Goal: Check status: Check status

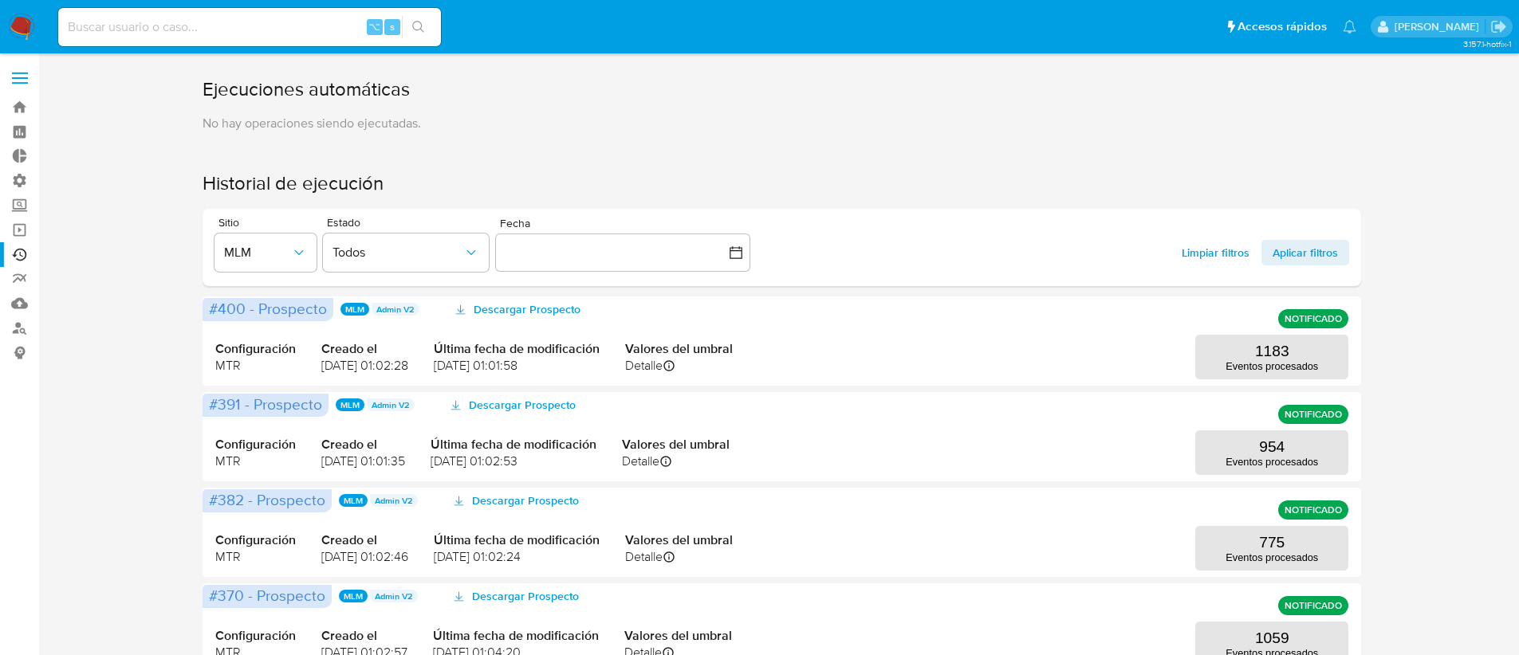
click at [206, 260] on div "Sitio MLM Estado Todos Fecha inputDatePicker Limpiar filtros Aplicar filtros" at bounding box center [782, 247] width 1159 height 77
click at [262, 245] on span "MLM" at bounding box center [257, 253] width 67 height 16
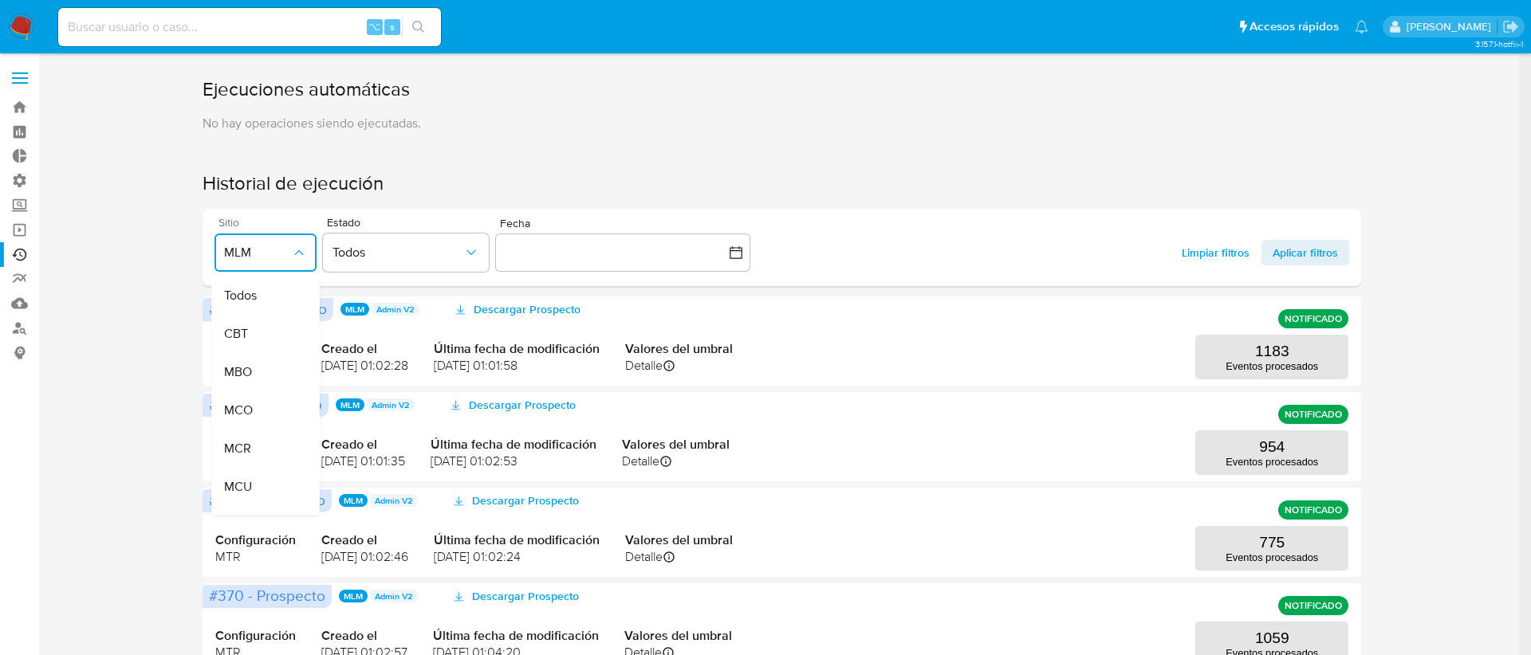
scroll to position [365, 0]
click at [263, 321] on div "MLB" at bounding box center [257, 313] width 67 height 38
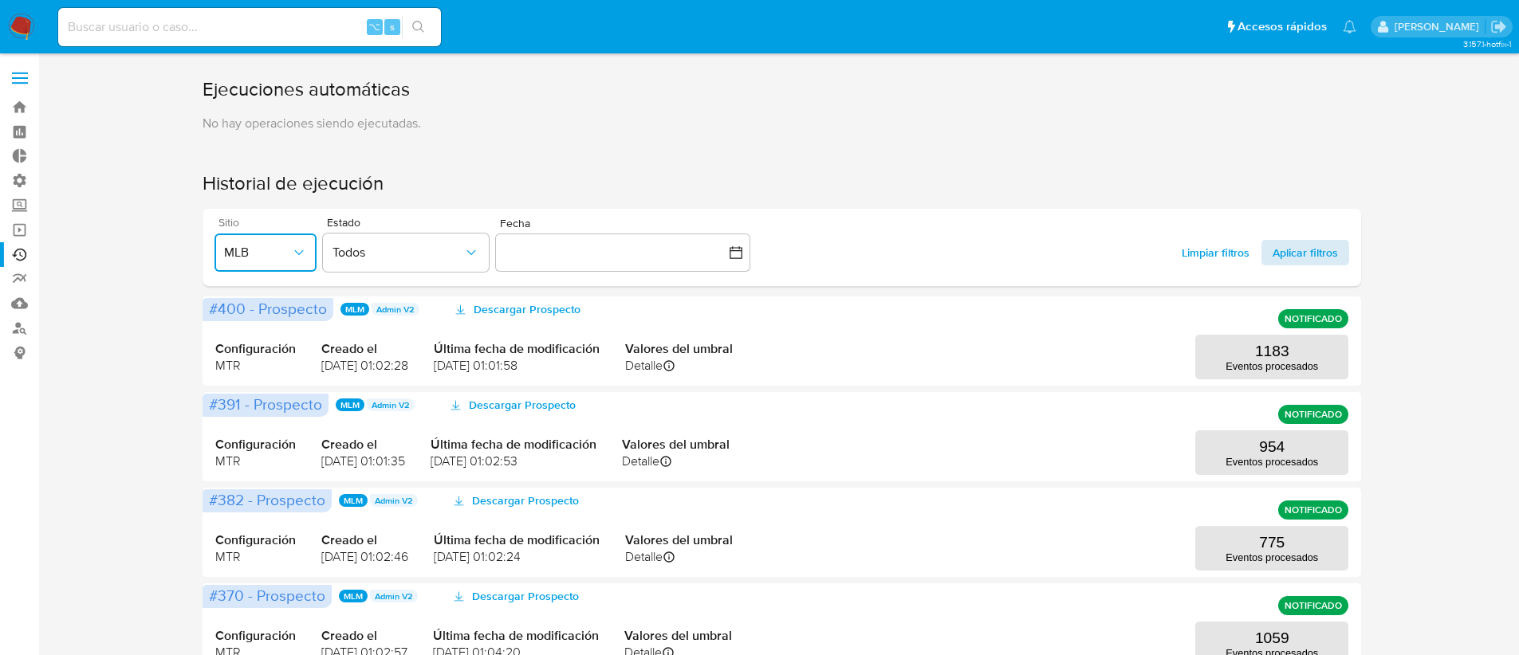
click at [1282, 248] on span "Aplicar filtros" at bounding box center [1304, 253] width 65 height 26
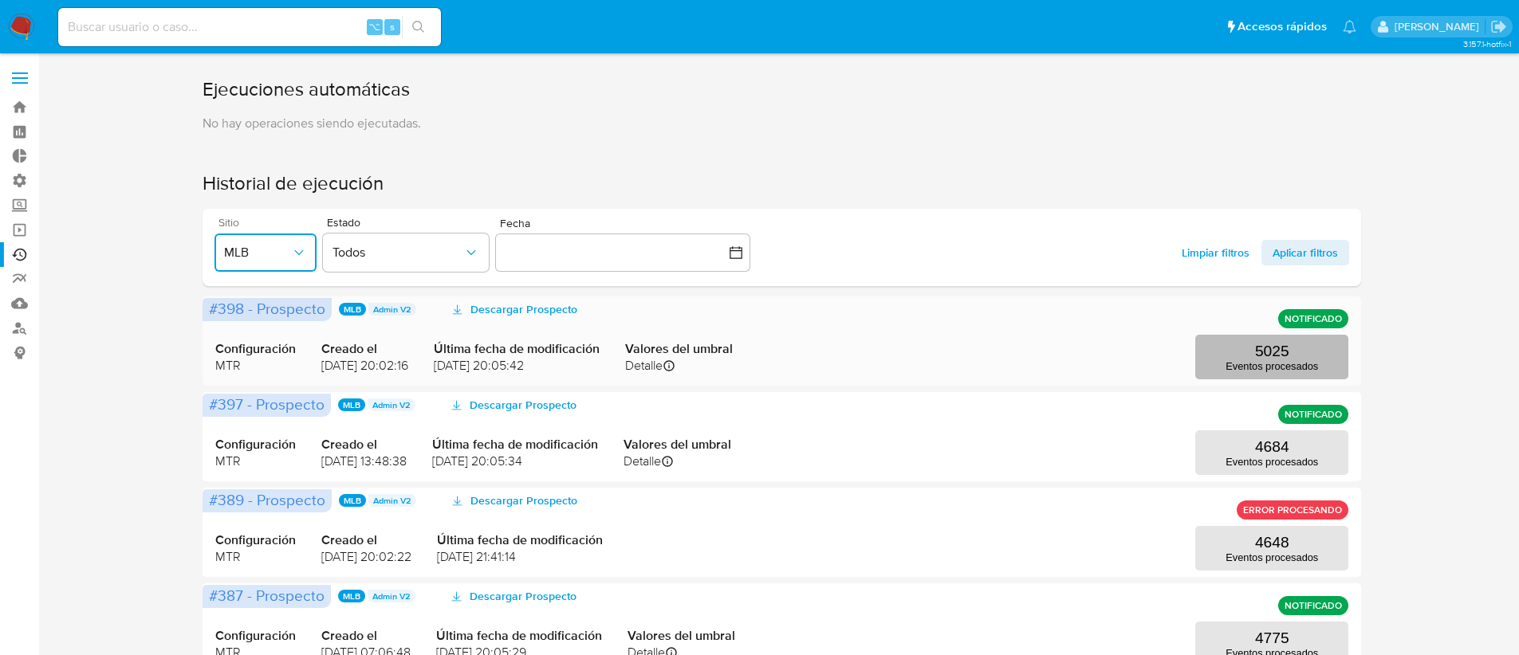
click at [1245, 361] on p "Eventos procesados" at bounding box center [1271, 366] width 92 height 12
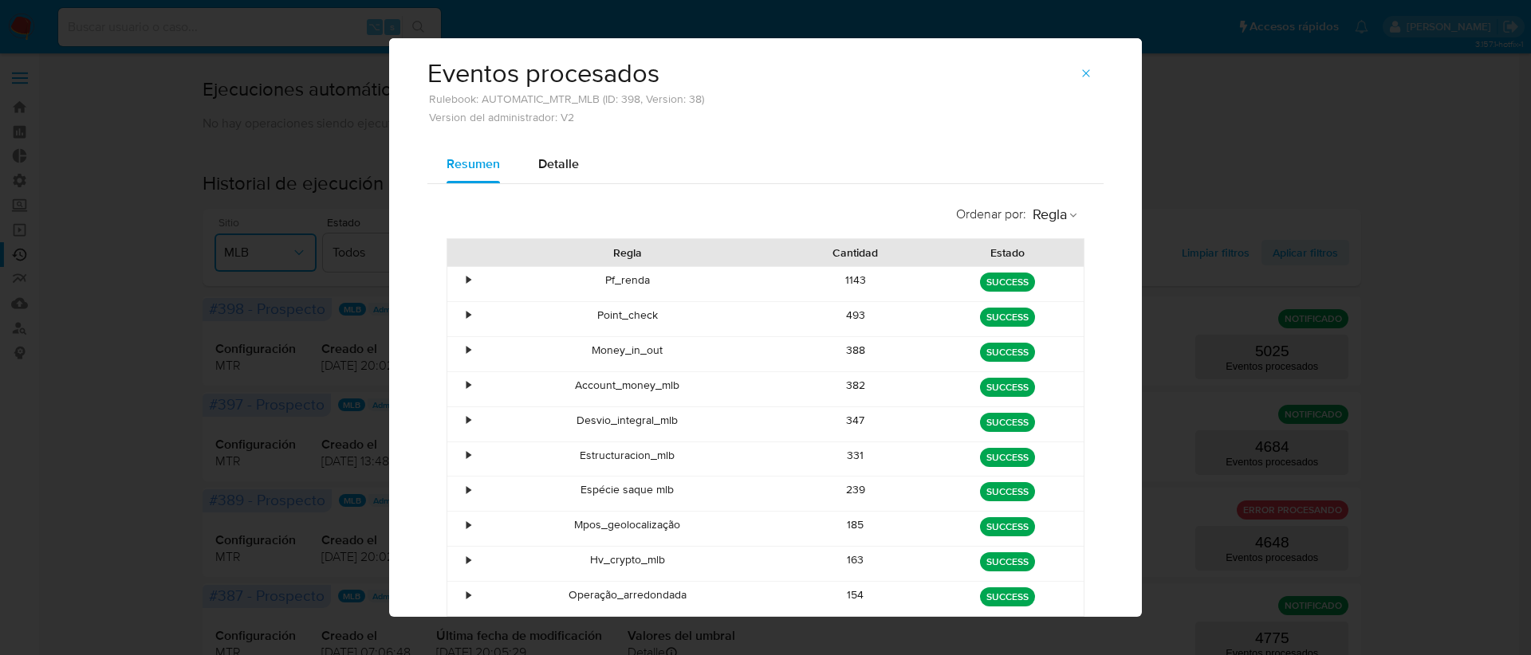
scroll to position [108, 0]
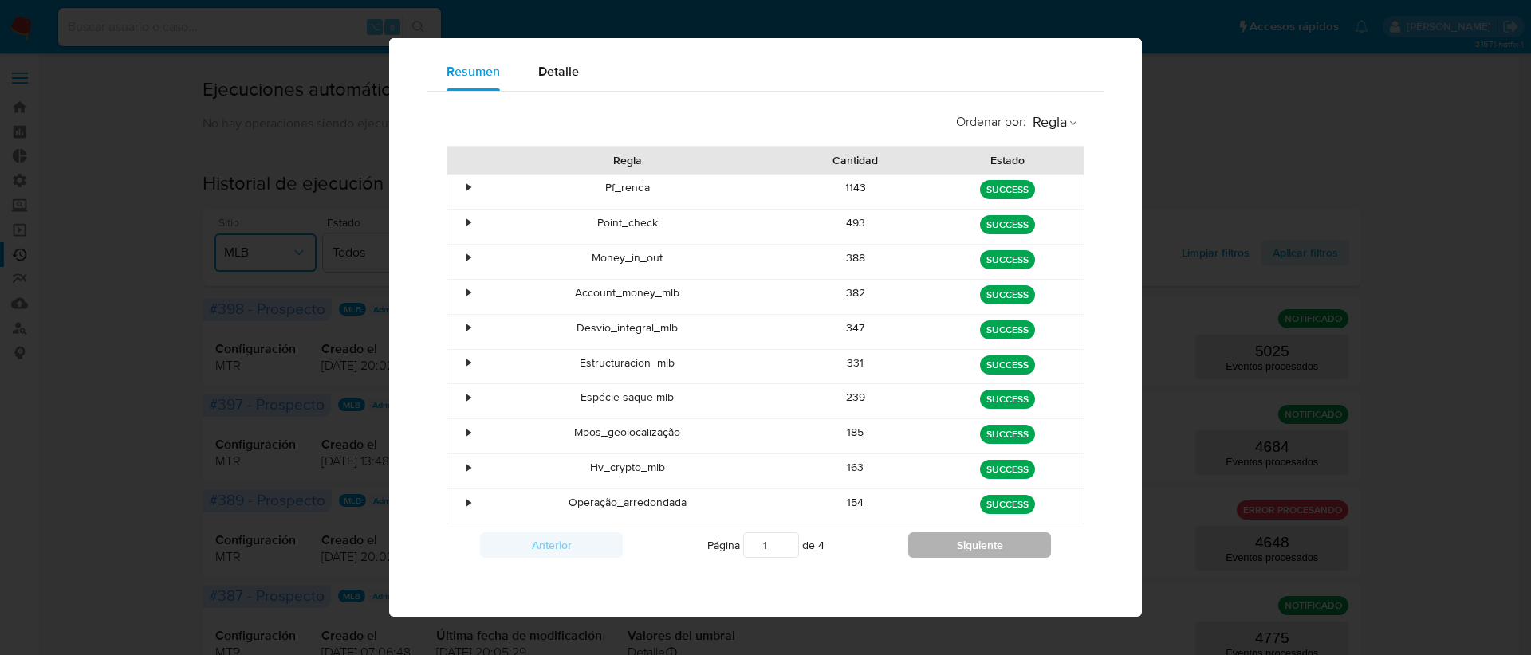
click at [911, 550] on button "Siguiente" at bounding box center [979, 546] width 143 height 26
type input "3"
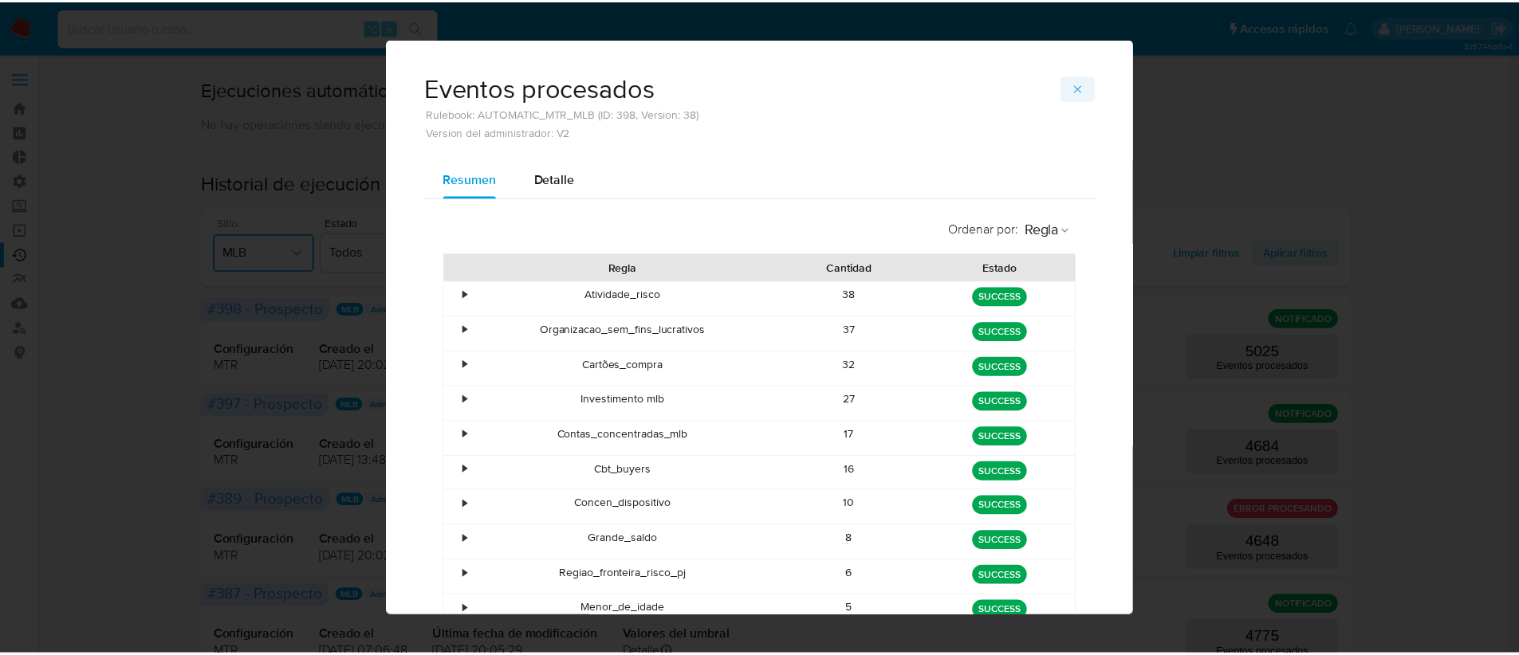
scroll to position [0, 0]
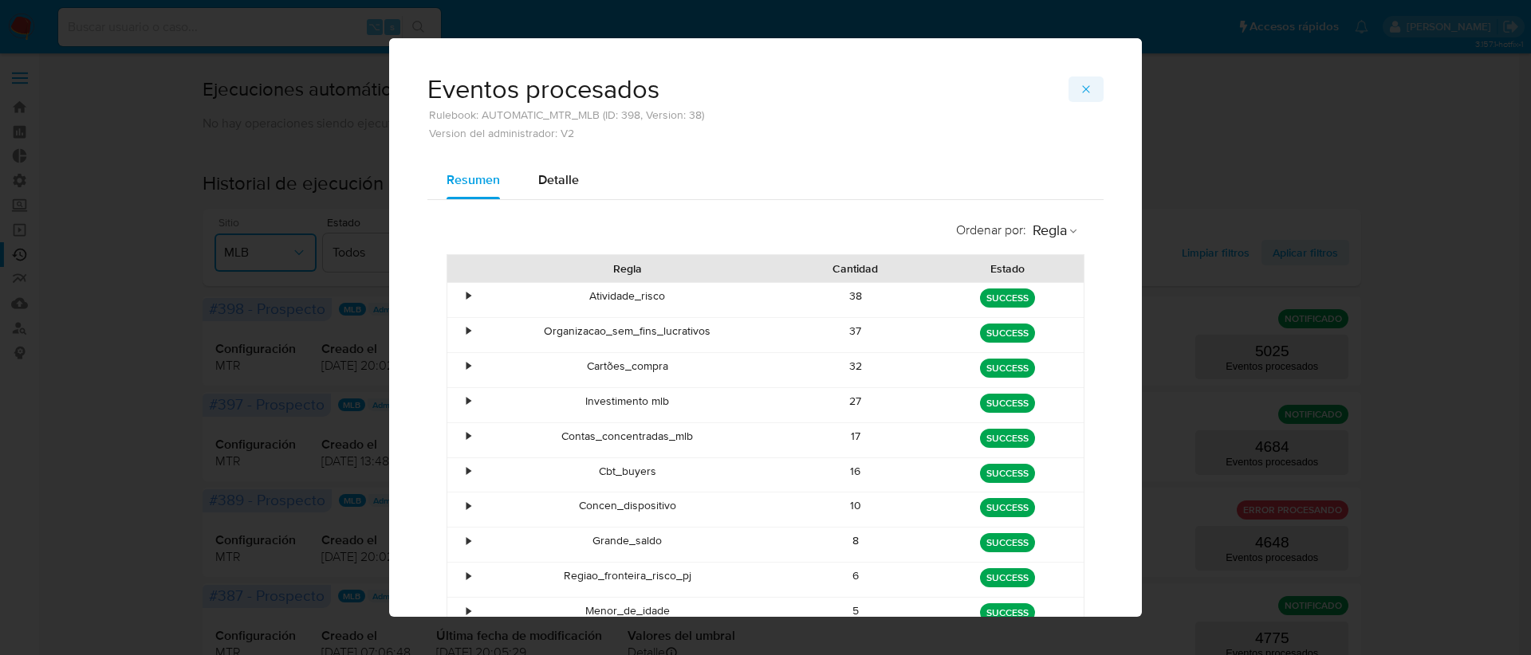
click at [1080, 89] on icon "button" at bounding box center [1086, 89] width 13 height 13
